Goal: Task Accomplishment & Management: Complete application form

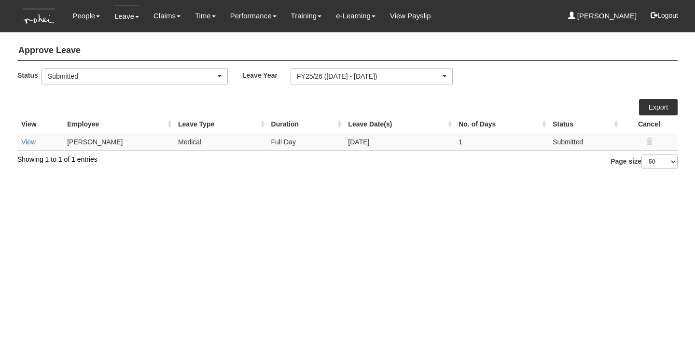
select select "50"
click at [26, 141] on link "View" at bounding box center [28, 142] width 14 height 8
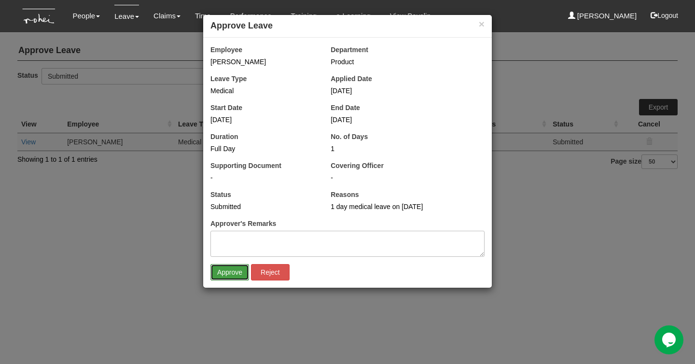
click at [226, 269] on input "Approve" at bounding box center [229, 272] width 39 height 16
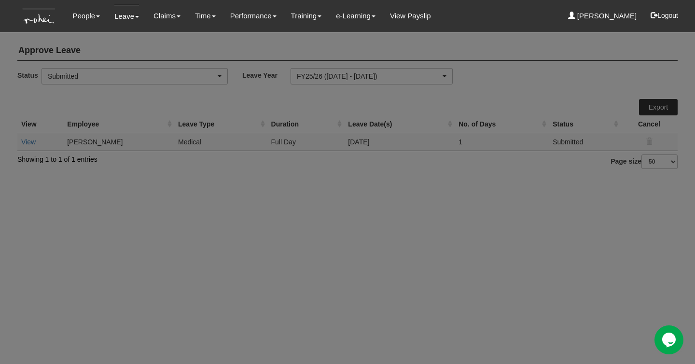
select select "50"
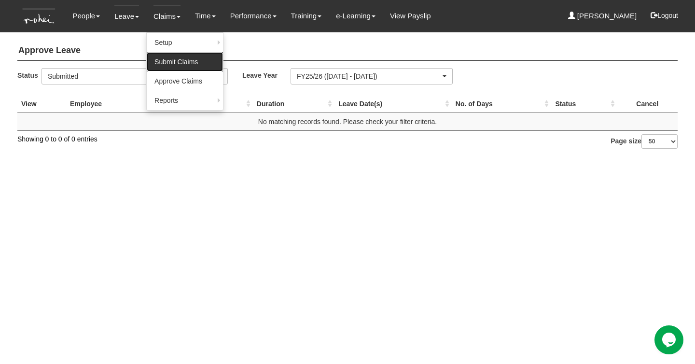
click at [164, 61] on link "Submit Claims" at bounding box center [185, 61] width 76 height 19
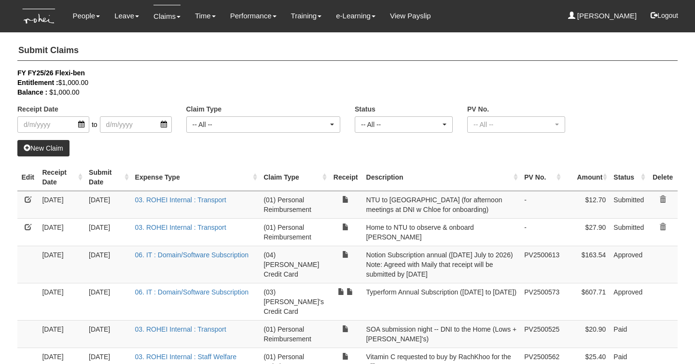
select select "50"
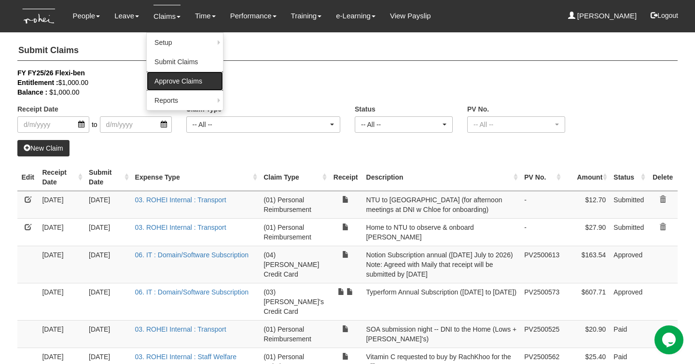
click at [167, 80] on link "Approve Claims" at bounding box center [185, 80] width 76 height 19
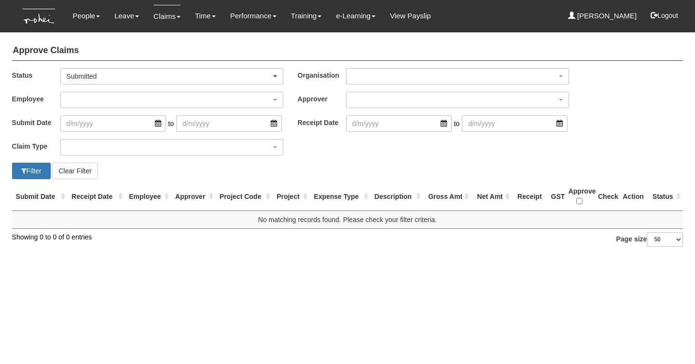
select select "50"
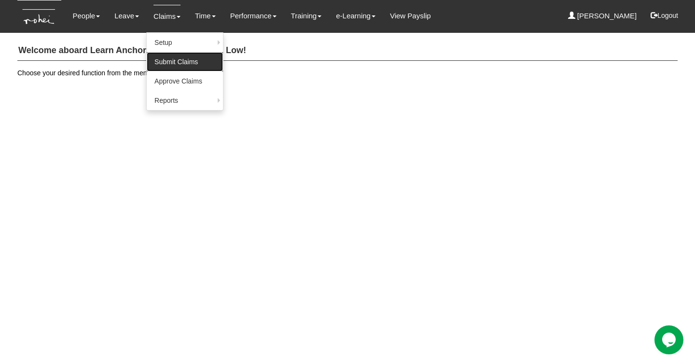
click at [158, 60] on link "Submit Claims" at bounding box center [185, 61] width 76 height 19
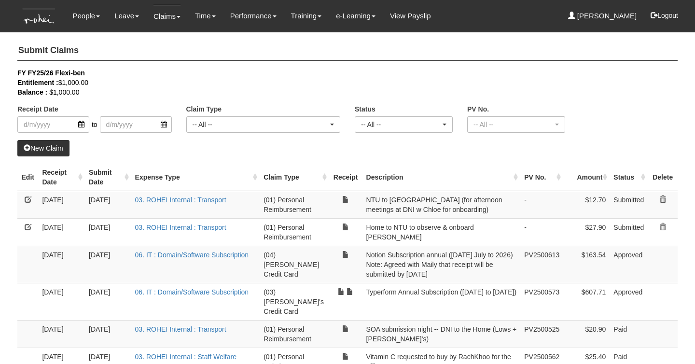
select select "50"
click at [585, 84] on div "Entitlement : $1,000.00" at bounding box center [339, 83] width 645 height 10
click at [47, 147] on link "New Claim" at bounding box center [43, 148] width 52 height 16
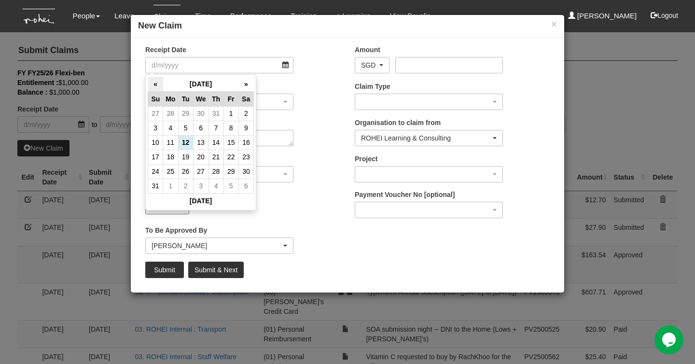
click at [157, 84] on th "«" at bounding box center [155, 84] width 15 height 15
click at [187, 111] on td "1" at bounding box center [185, 113] width 15 height 14
type input "[DATE]"
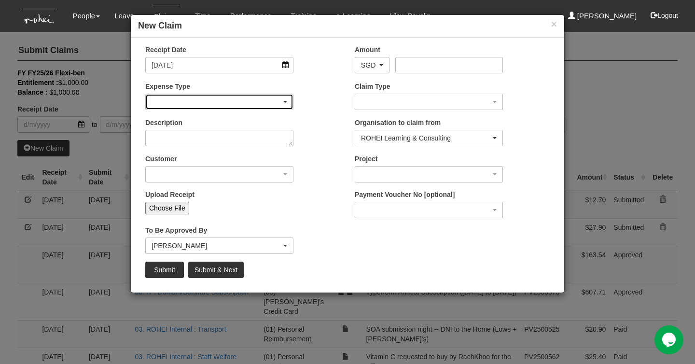
click at [195, 102] on div "button" at bounding box center [219, 101] width 147 height 15
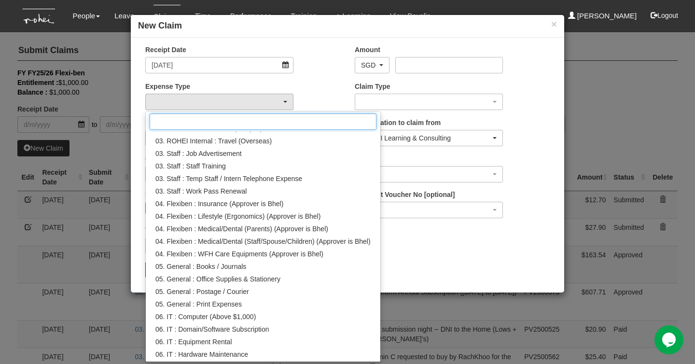
scroll to position [221, 0]
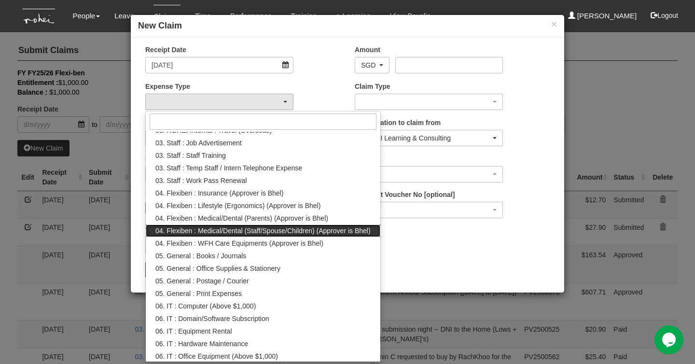
click at [223, 231] on span "04. Flexiben : Medical/Dental (Staff/Spouse/Children) (Approver is Bhel)" at bounding box center [262, 231] width 215 height 10
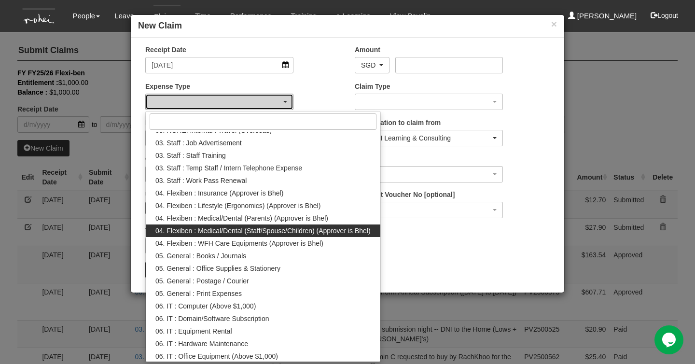
select select "146"
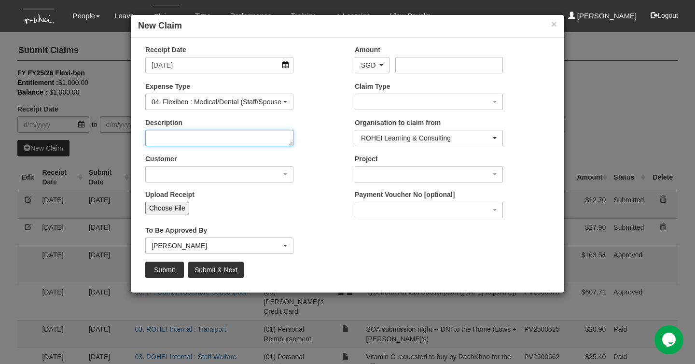
click at [193, 139] on textarea "Description" at bounding box center [219, 138] width 148 height 16
type textarea "Physio"
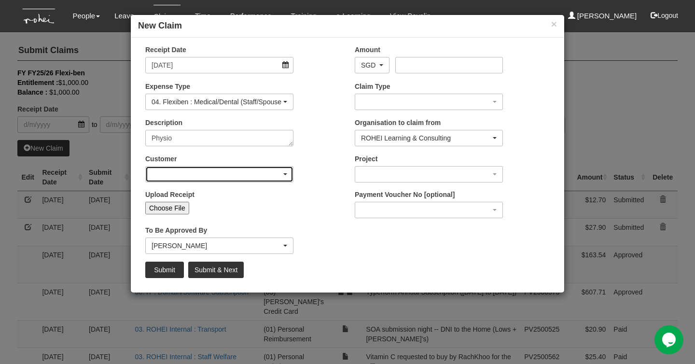
click at [187, 180] on div "button" at bounding box center [219, 173] width 147 height 15
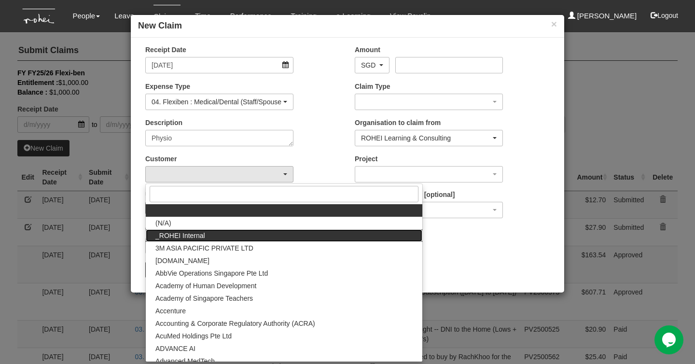
click at [183, 232] on span "_ROHEI Internal" at bounding box center [180, 236] width 50 height 10
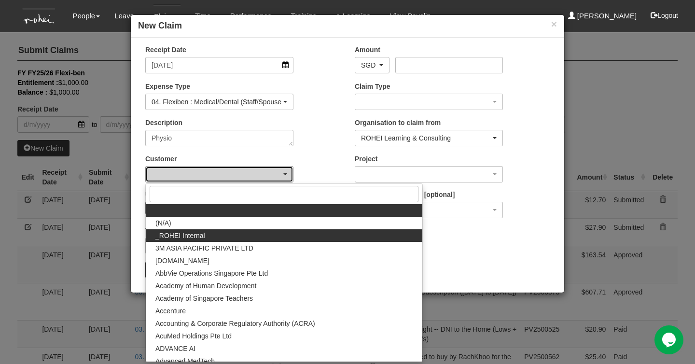
select select "397"
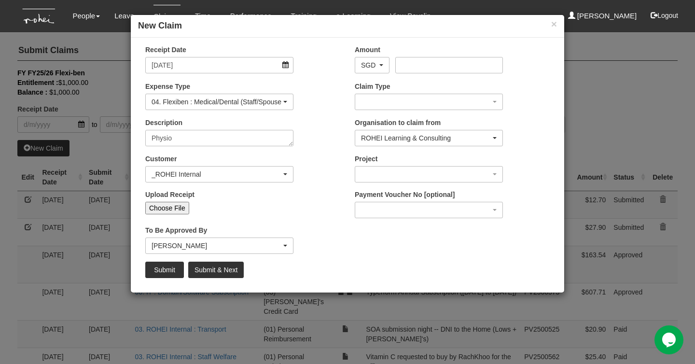
click at [175, 205] on input "Choose File" at bounding box center [167, 208] width 44 height 13
type input "C:\fakepath\Invoice_4-31009.pdf"
type input "Choose Another File"
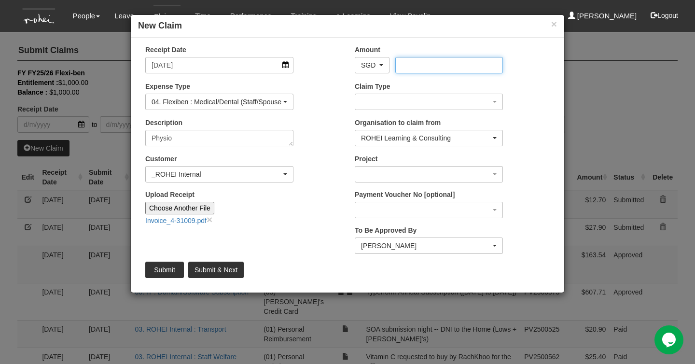
click at [408, 67] on input "Amount" at bounding box center [448, 65] width 107 height 16
type input "212.55"
click at [387, 110] on div "Claim Type (01) Personal Reimbursement (02) Advance Disbursement (03) [PERSON_N…" at bounding box center [451, 100] width 209 height 36
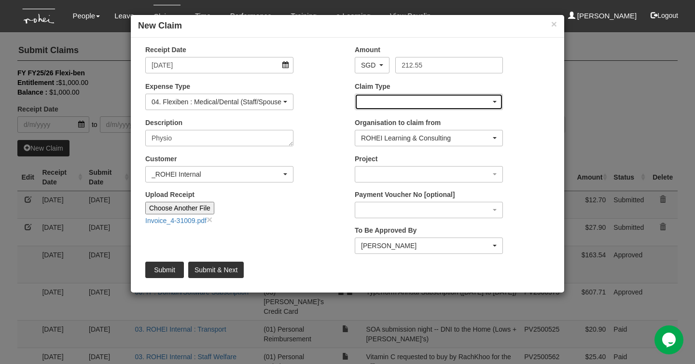
click at [389, 103] on div "button" at bounding box center [428, 101] width 147 height 15
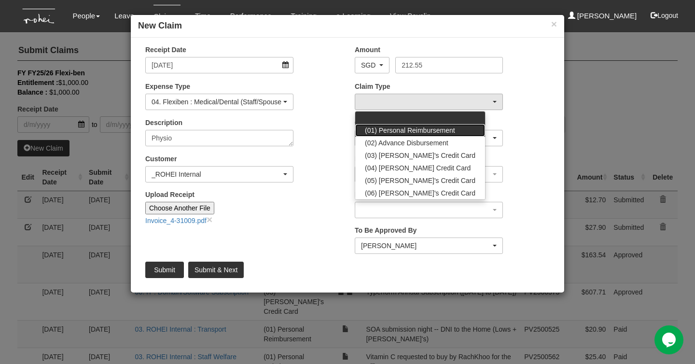
click at [390, 128] on span "(01) Personal Reimbursement" at bounding box center [410, 130] width 90 height 10
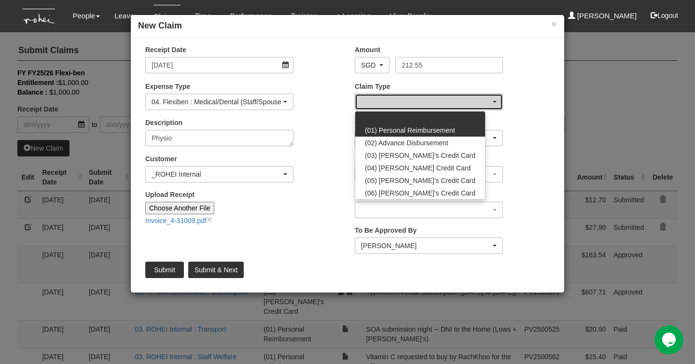
select select "14"
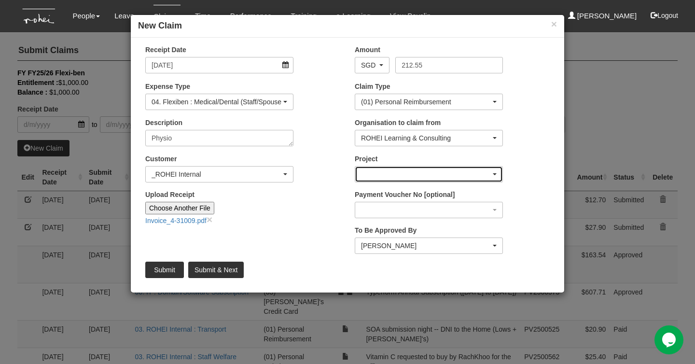
click at [389, 172] on div "button" at bounding box center [428, 173] width 147 height 15
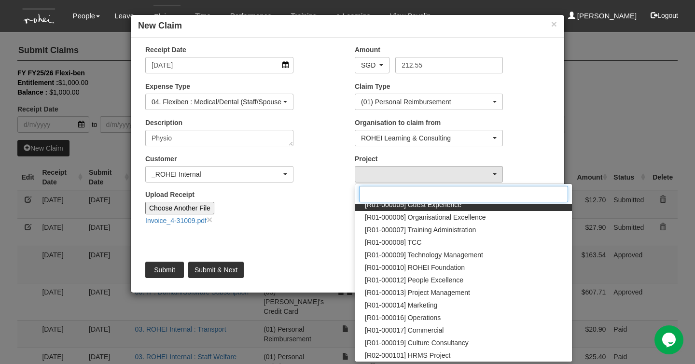
scroll to position [138, 0]
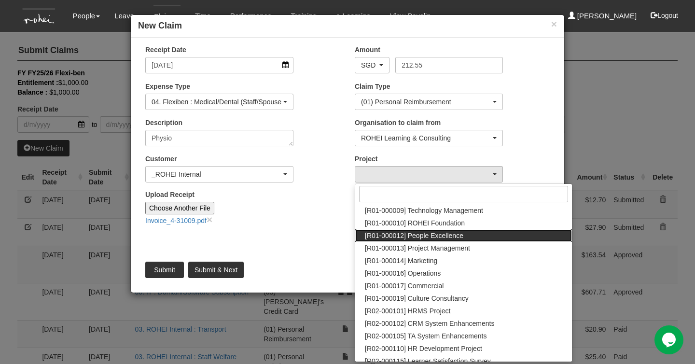
click at [412, 239] on span "[R01-000012] People Excellence" at bounding box center [414, 236] width 98 height 10
select select "1221"
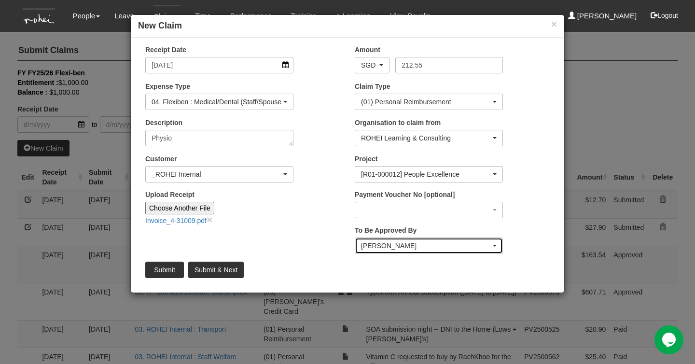
click at [377, 245] on div "[PERSON_NAME]" at bounding box center [426, 246] width 130 height 10
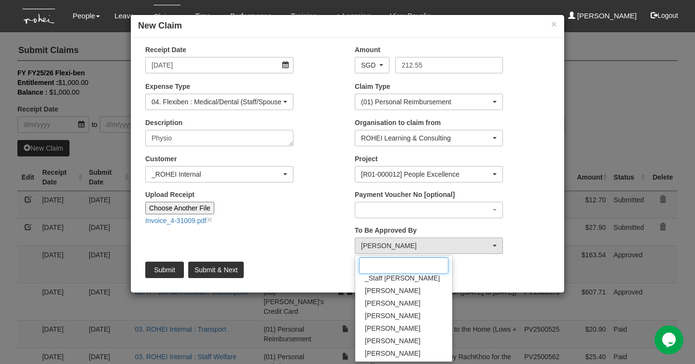
scroll to position [15, 0]
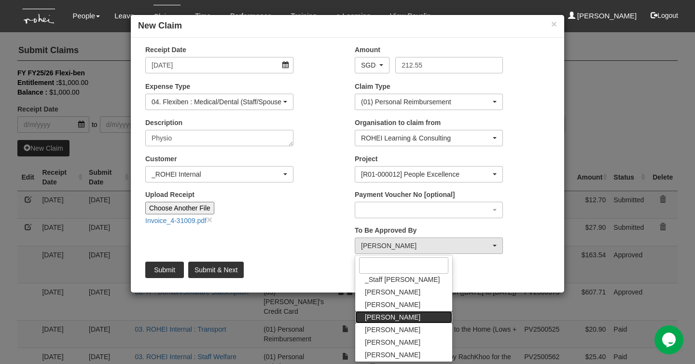
click at [381, 316] on span "[PERSON_NAME]" at bounding box center [392, 317] width 55 height 10
select select "7c74568e-c65a-4e2f-b023-70974c8e3265"
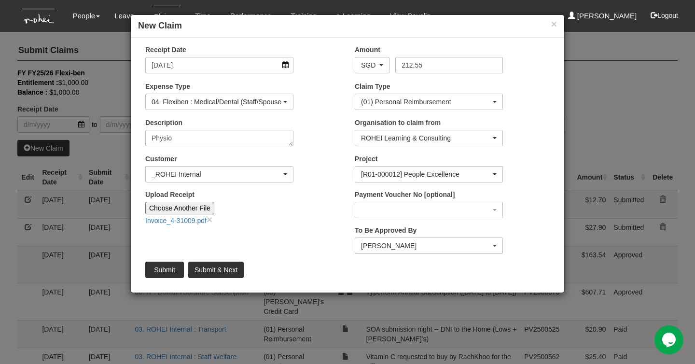
click at [335, 193] on div "Upload Receipt Choose Another File Invoice_4-31009.pdf ×" at bounding box center [242, 211] width 209 height 43
click at [225, 267] on input "Submit & Next" at bounding box center [215, 269] width 55 height 16
type input "Choose File"
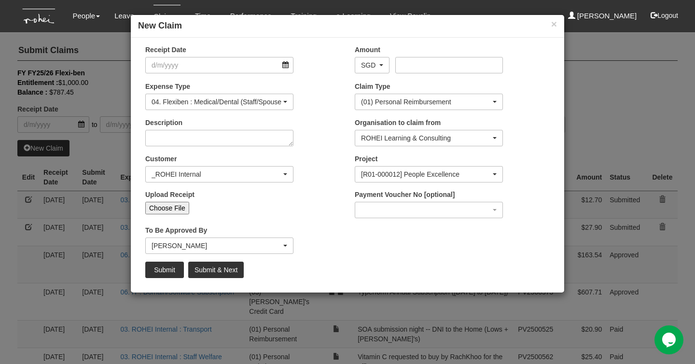
select select "50"
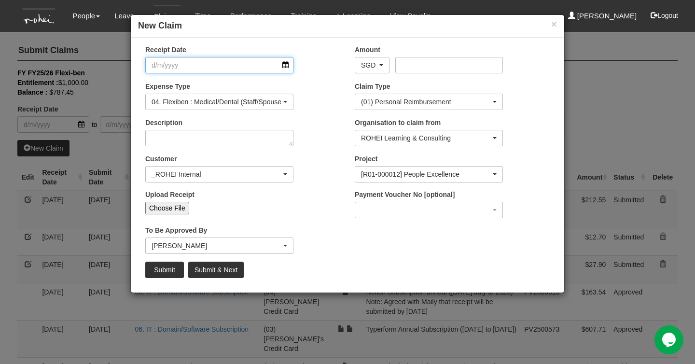
click at [206, 67] on input "Receipt Date" at bounding box center [219, 65] width 148 height 16
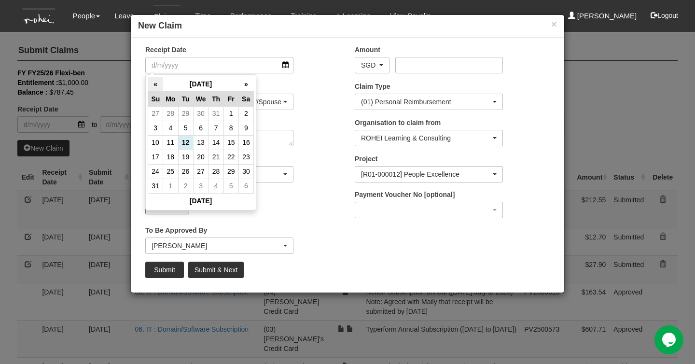
click at [160, 80] on th "«" at bounding box center [155, 84] width 15 height 15
click at [184, 154] on td "22" at bounding box center [185, 157] width 15 height 14
type input "[DATE]"
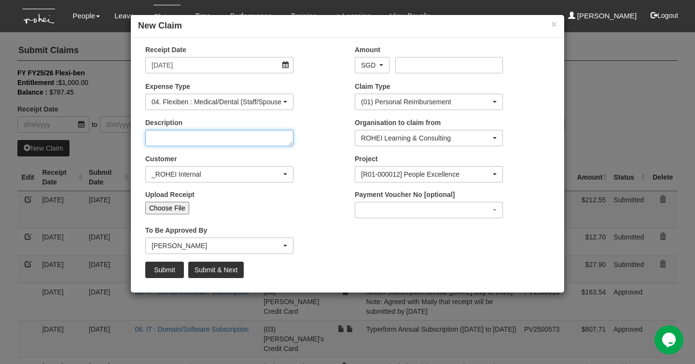
click at [208, 136] on textarea "Description" at bounding box center [219, 138] width 148 height 16
type textarea "Physio"
click at [175, 205] on input "Choose File" at bounding box center [167, 208] width 44 height 13
type input "C:\fakepath\Invoice_4-31336.pdf"
type input "Choose Another File"
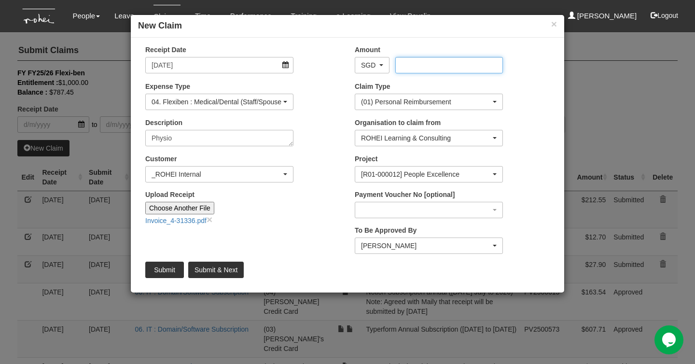
click at [414, 65] on input "Amount" at bounding box center [448, 65] width 107 height 16
type input "212.55"
click at [159, 269] on input "Submit" at bounding box center [164, 269] width 39 height 16
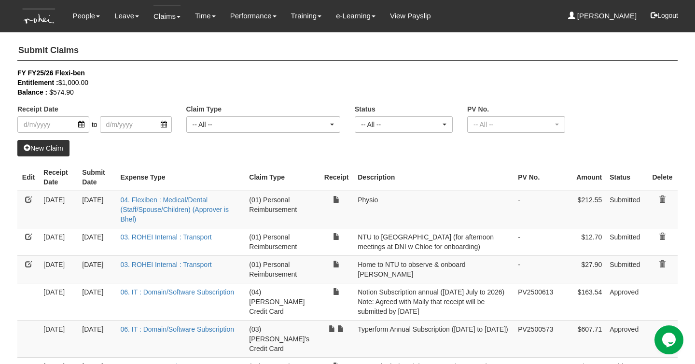
select select "50"
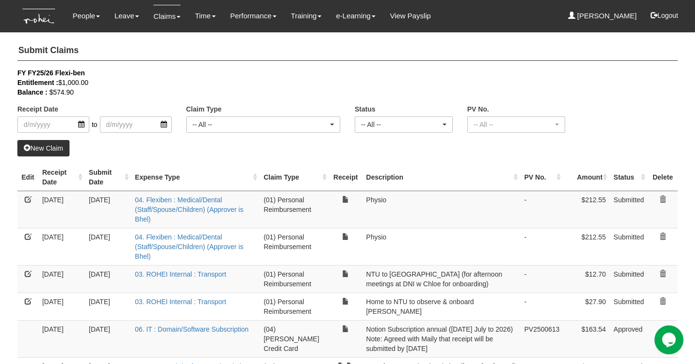
click at [239, 70] on div "FY FY25/26 Flexi-ben" at bounding box center [339, 73] width 645 height 10
click at [569, 58] on h4 "Submit Claims" at bounding box center [347, 51] width 660 height 20
